Goal: Information Seeking & Learning: Learn about a topic

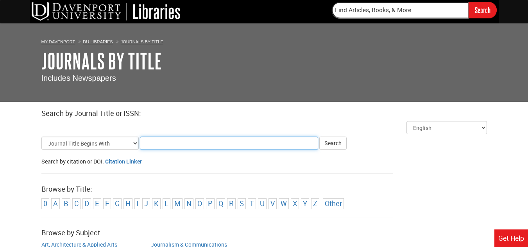
click at [181, 146] on input "Title Search Criteria" at bounding box center [229, 143] width 178 height 13
type input "addiction treatment"
click at [319, 137] on button "Search" at bounding box center [332, 143] width 27 height 13
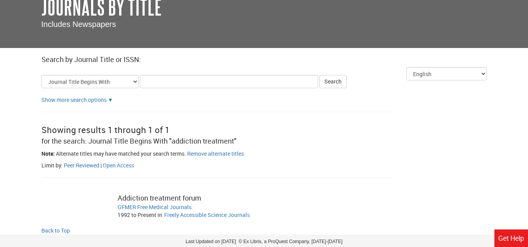
scroll to position [2, 0]
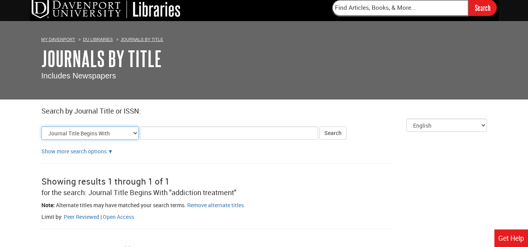
click at [136, 130] on select "Journal Title Begins With Journal Title Equals Journal Title Contains All Words…" at bounding box center [89, 133] width 97 height 13
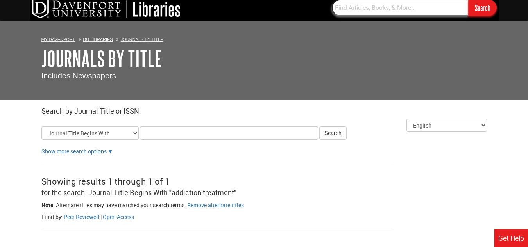
click at [407, 9] on input "text" at bounding box center [400, 8] width 137 height 16
type input "addiction treatment"
click at [469, 0] on input "Search" at bounding box center [483, 8] width 28 height 16
